Goal: Task Accomplishment & Management: Manage account settings

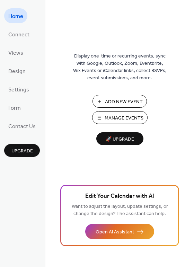
click at [107, 114] on span "Manage Events" at bounding box center [123, 117] width 39 height 7
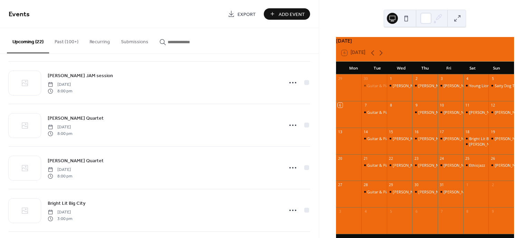
scroll to position [263, 0]
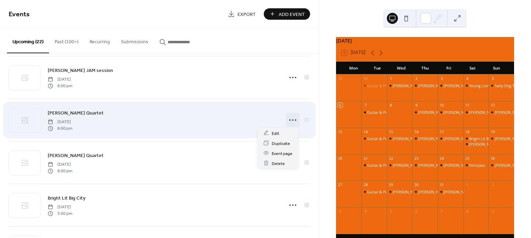
click at [290, 118] on icon at bounding box center [292, 119] width 11 height 11
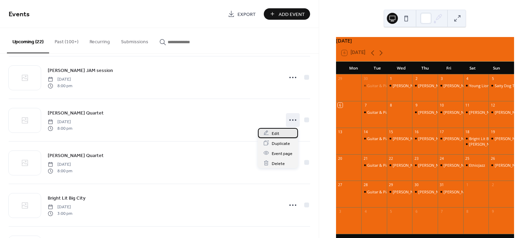
click at [279, 131] on div "Edit" at bounding box center [278, 133] width 40 height 10
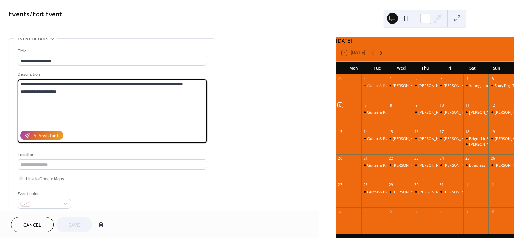
click at [126, 83] on textarea "**********" at bounding box center [112, 102] width 189 height 46
type textarea "**********"
click at [75, 224] on span "Save" at bounding box center [73, 225] width 11 height 7
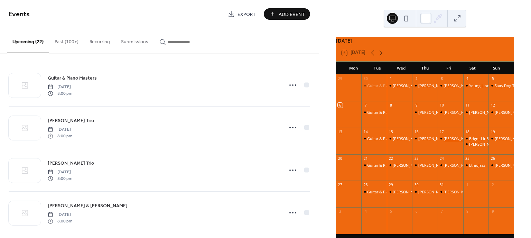
click at [446, 141] on div "[PERSON_NAME] Quartet" at bounding box center [466, 138] width 44 height 5
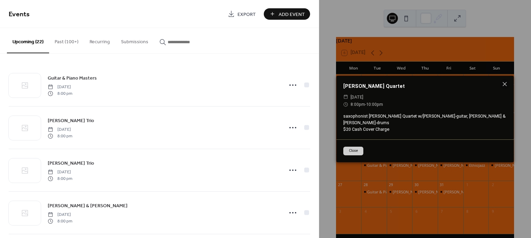
click at [350, 149] on button "Close" at bounding box center [353, 151] width 20 height 8
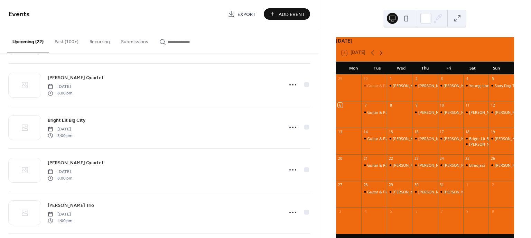
scroll to position [342, 0]
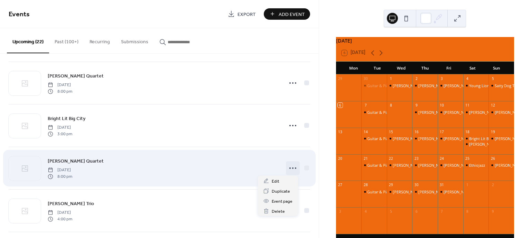
click at [291, 166] on icon at bounding box center [292, 168] width 11 height 11
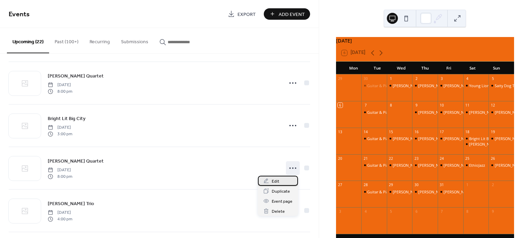
click at [276, 181] on span "Edit" at bounding box center [276, 181] width 8 height 7
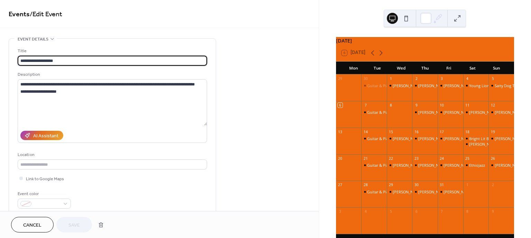
click at [34, 222] on span "Cancel" at bounding box center [32, 225] width 18 height 7
